Goal: Information Seeking & Learning: Learn about a topic

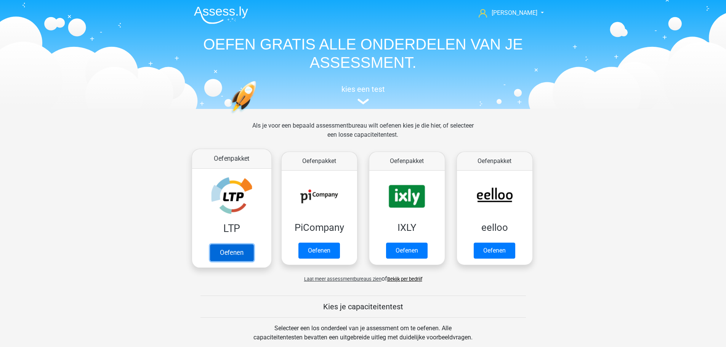
click at [224, 249] on link "Oefenen" at bounding box center [231, 252] width 43 height 17
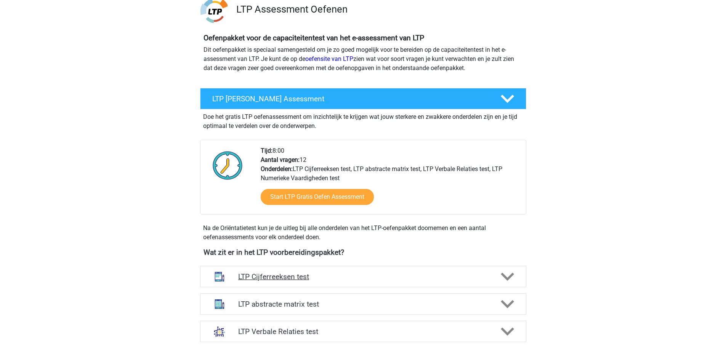
scroll to position [229, 0]
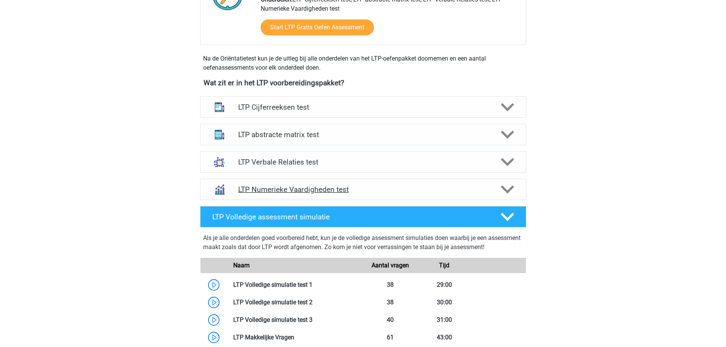
click at [289, 195] on div "LTP Numerieke Vaardigheden test" at bounding box center [363, 189] width 326 height 21
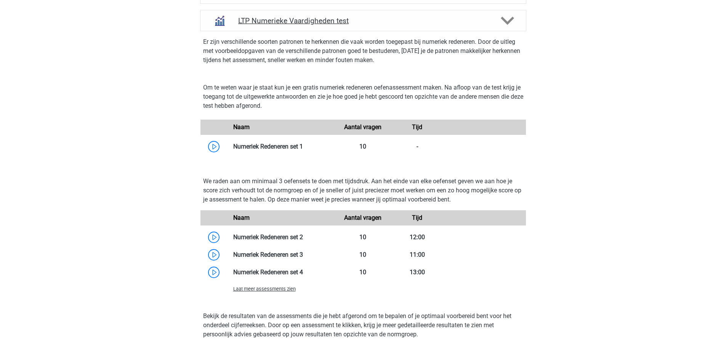
scroll to position [457, 0]
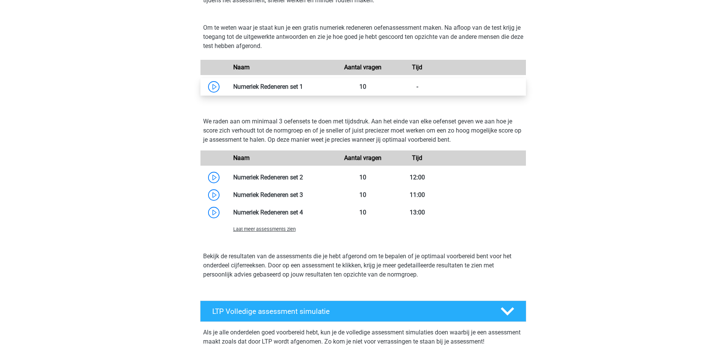
click at [303, 90] on link at bounding box center [303, 86] width 0 height 7
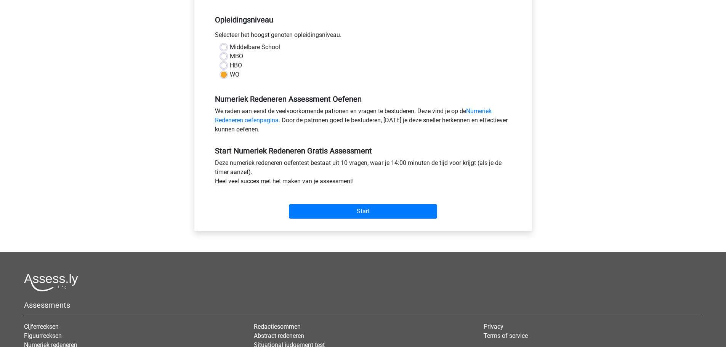
scroll to position [152, 0]
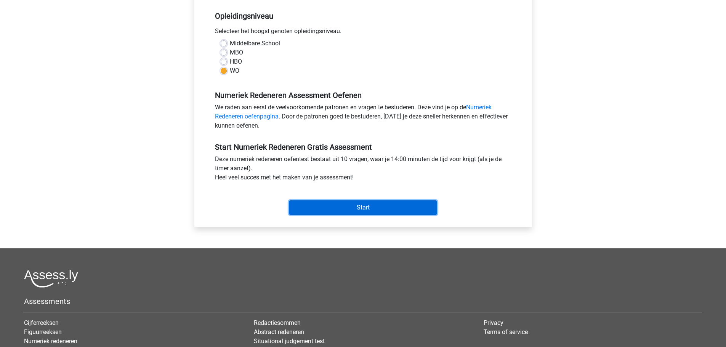
click at [339, 207] on input "Start" at bounding box center [363, 207] width 148 height 14
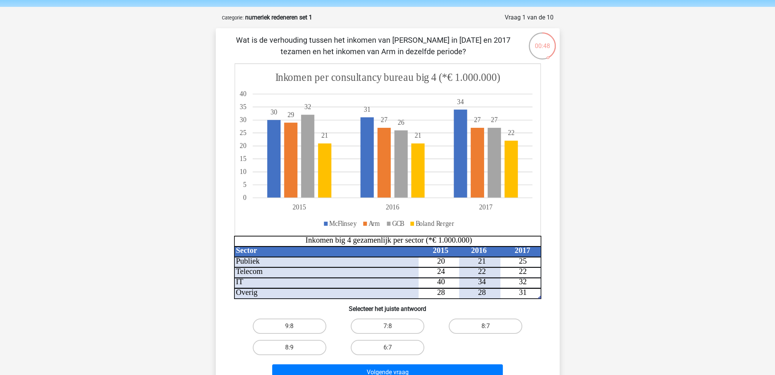
scroll to position [38, 0]
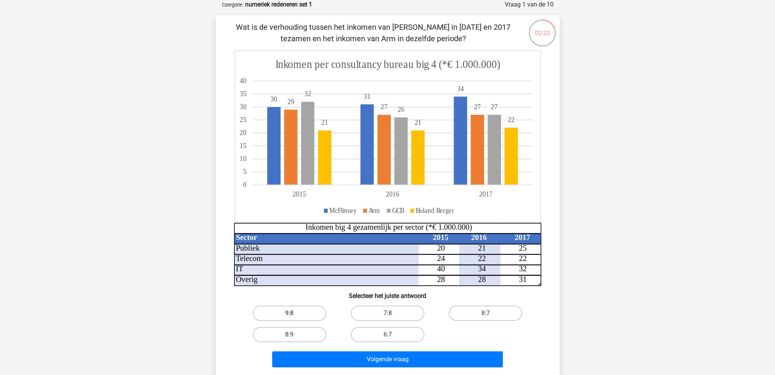
click at [310, 318] on label "9:8" at bounding box center [290, 312] width 74 height 15
click at [294, 318] on input "9:8" at bounding box center [291, 315] width 5 height 5
radio input "true"
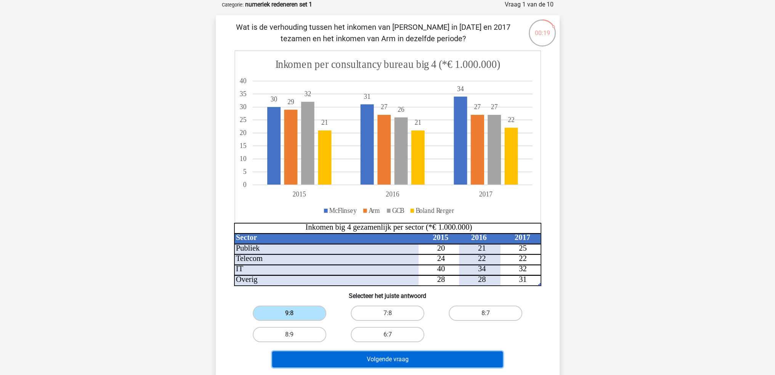
click at [337, 347] on button "Volgende vraag" at bounding box center [387, 359] width 231 height 16
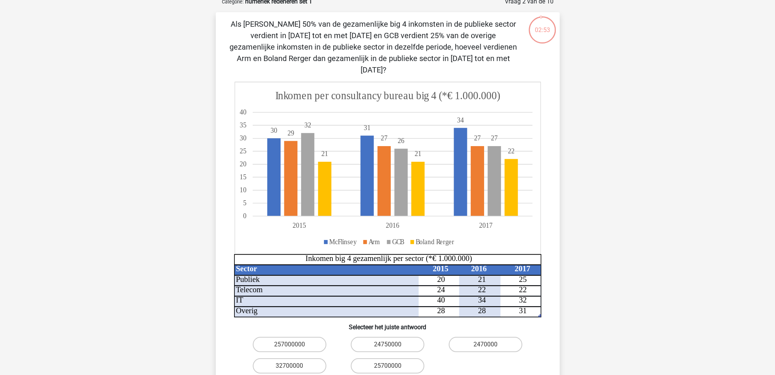
scroll to position [0, 0]
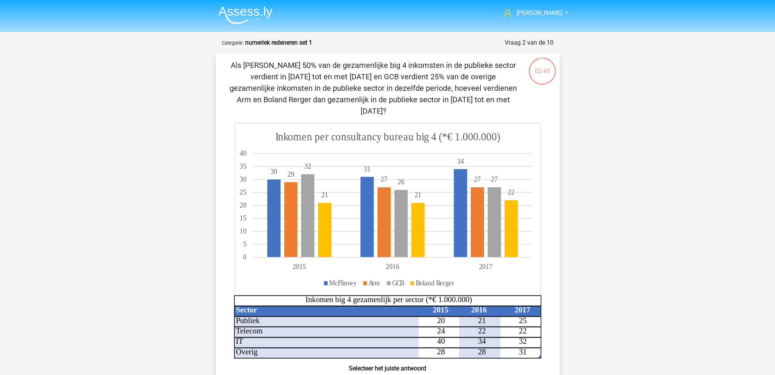
click at [228, 17] on img at bounding box center [245, 15] width 54 height 18
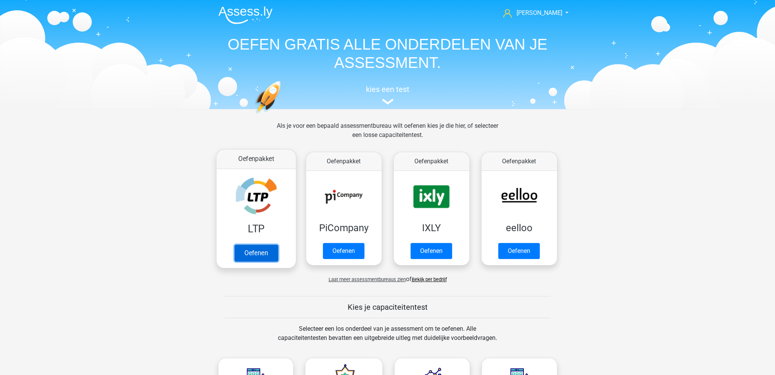
click at [267, 249] on link "Oefenen" at bounding box center [255, 252] width 43 height 17
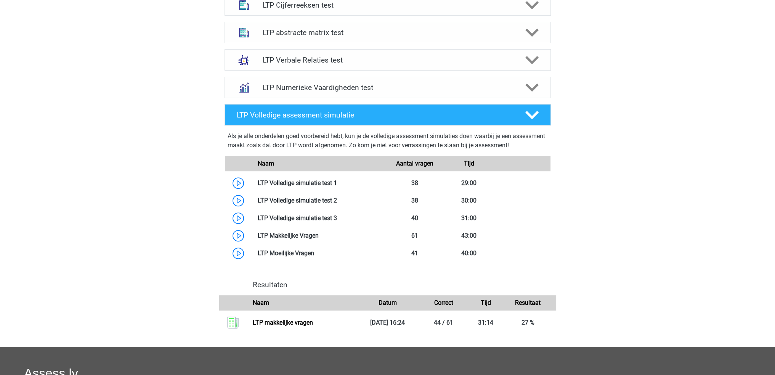
scroll to position [381, 0]
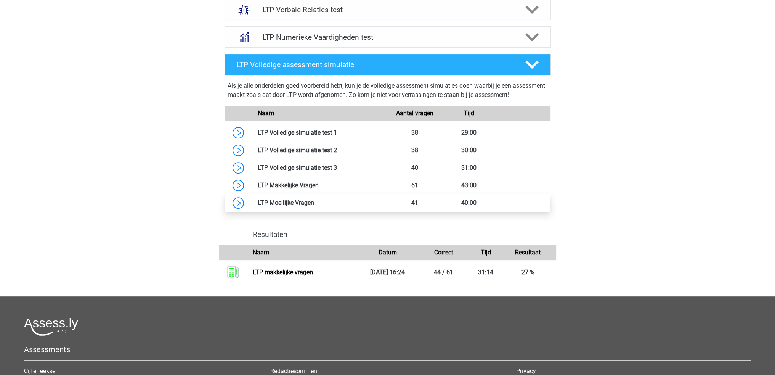
click at [314, 206] on link at bounding box center [314, 202] width 0 height 7
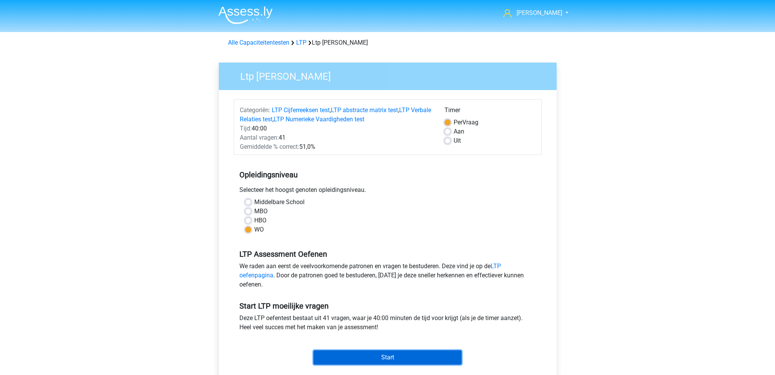
click at [394, 356] on input "Start" at bounding box center [387, 357] width 148 height 14
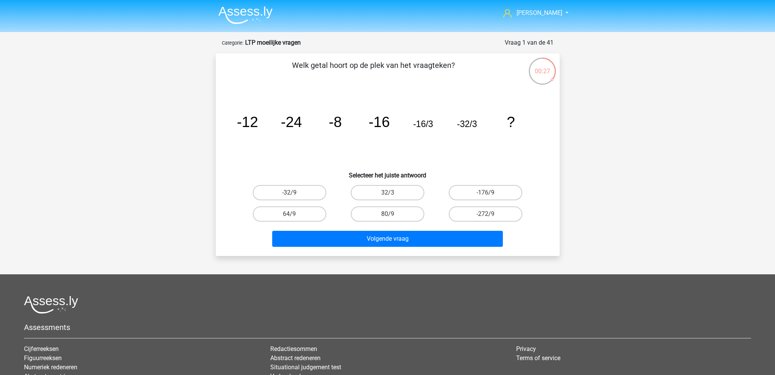
click at [305, 200] on div "-32/9" at bounding box center [289, 192] width 98 height 21
click at [303, 196] on label "-32/9" at bounding box center [290, 192] width 74 height 15
click at [294, 196] on input "-32/9" at bounding box center [291, 194] width 5 height 5
radio input "true"
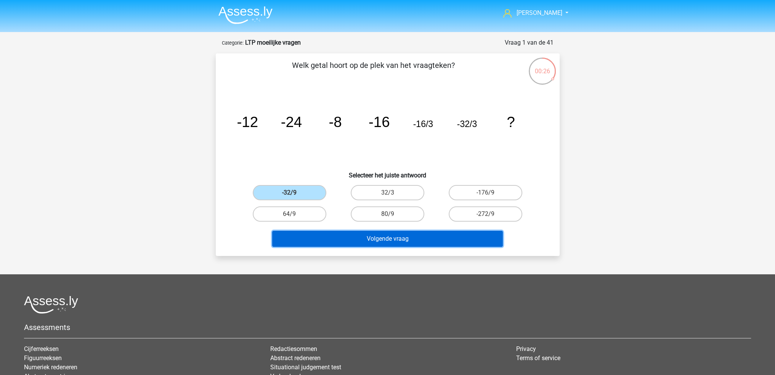
click at [353, 245] on button "Volgende vraag" at bounding box center [387, 239] width 231 height 16
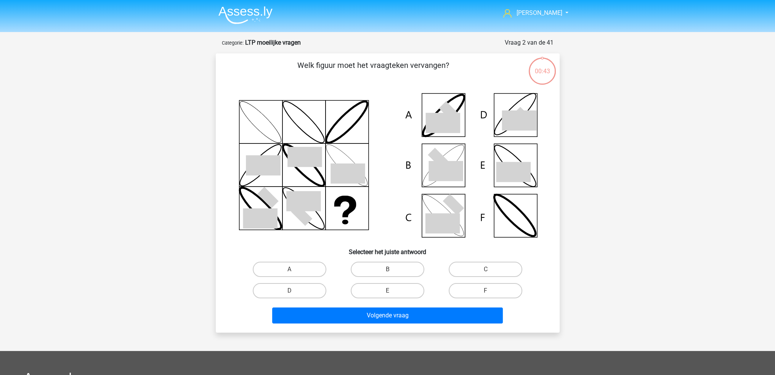
scroll to position [38, 0]
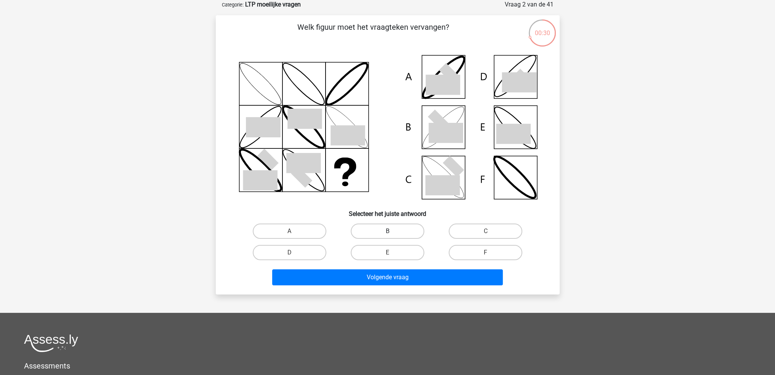
click at [392, 230] on label "B" at bounding box center [388, 230] width 74 height 15
click at [392, 231] on input "B" at bounding box center [389, 233] width 5 height 5
radio input "true"
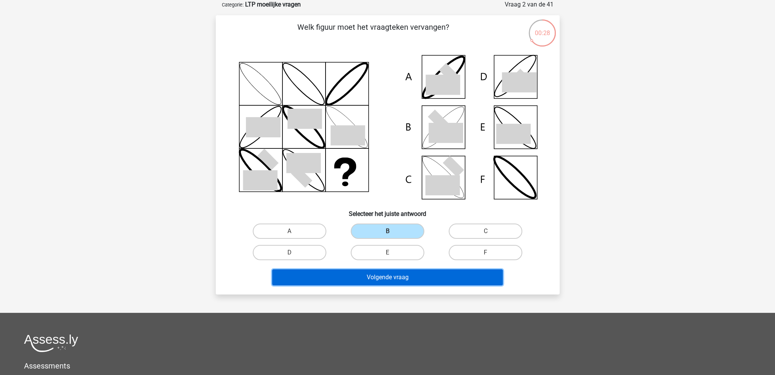
click at [408, 271] on button "Volgende vraag" at bounding box center [387, 277] width 231 height 16
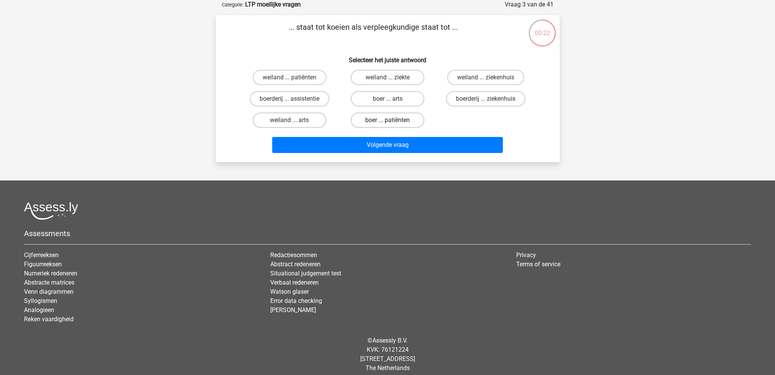
click at [384, 121] on label "boer ... patiënten" at bounding box center [388, 119] width 74 height 15
click at [387, 121] on input "boer ... patiënten" at bounding box center [389, 122] width 5 height 5
radio input "true"
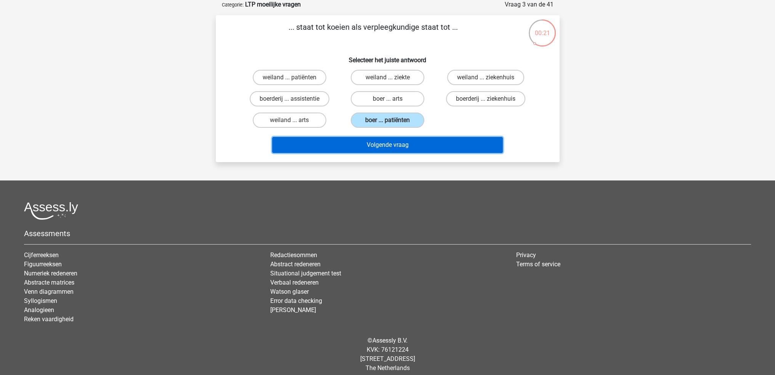
click at [390, 139] on button "Volgende vraag" at bounding box center [387, 145] width 231 height 16
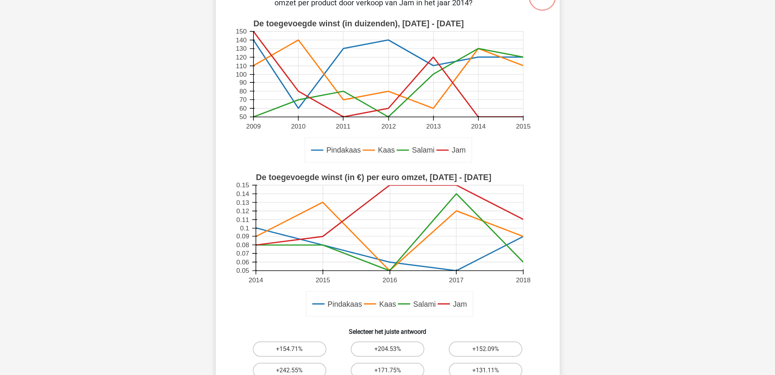
scroll to position [152, 0]
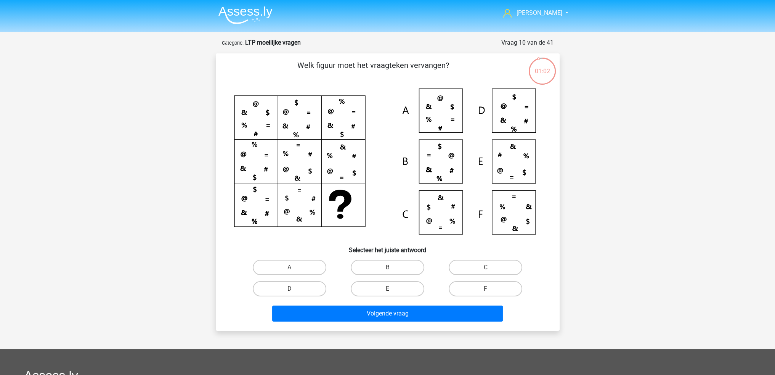
click at [253, 8] on img at bounding box center [245, 15] width 54 height 18
